Goal: Task Accomplishment & Management: Manage account settings

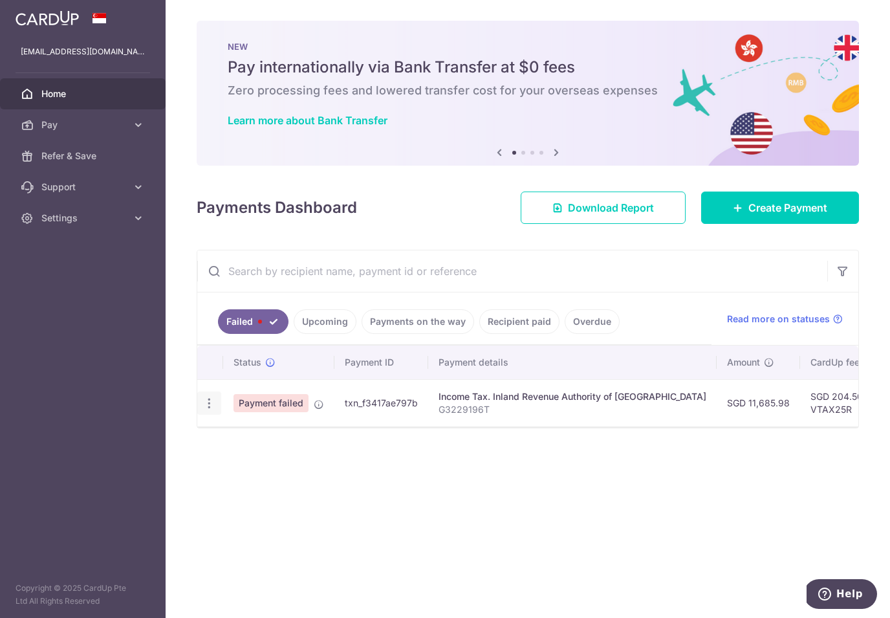
click at [206, 406] on icon "button" at bounding box center [209, 404] width 14 height 14
click at [252, 439] on span "Update payment" at bounding box center [278, 439] width 88 height 16
radio input "true"
type input "11,685.98"
type input "G3229196T"
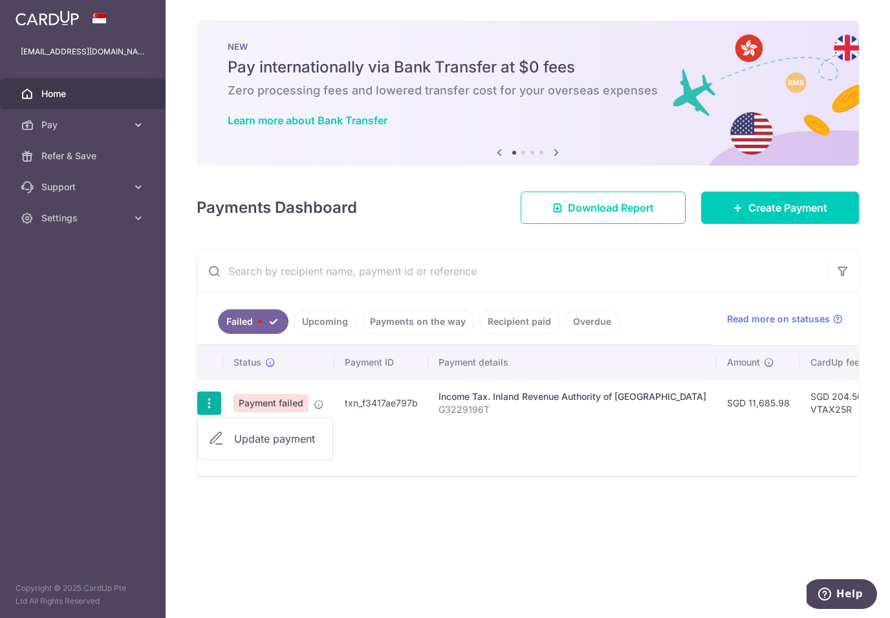
type input "VTAX25R"
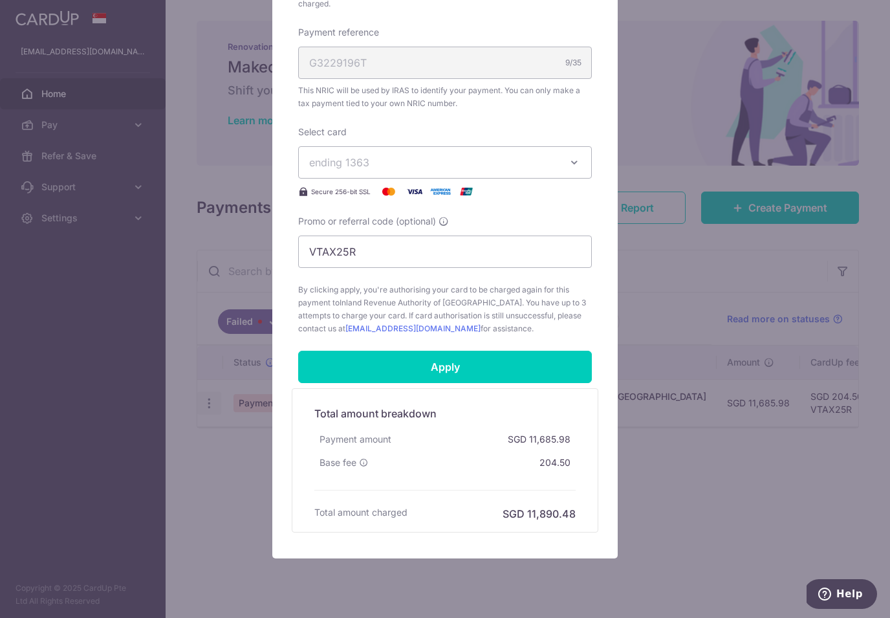
scroll to position [403, 0]
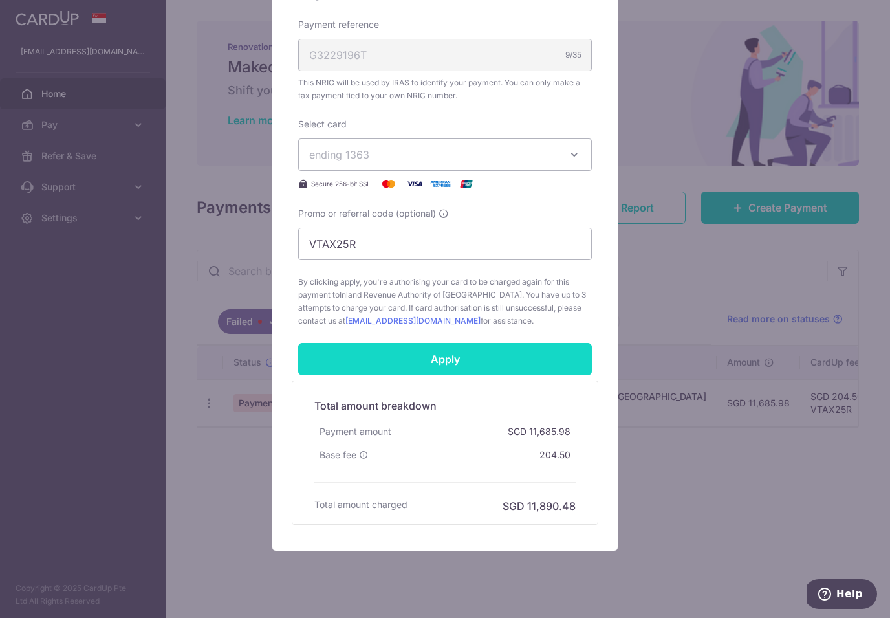
click at [533, 353] on input "Apply" at bounding box center [445, 359] width 294 height 32
